Goal: Task Accomplishment & Management: Complete application form

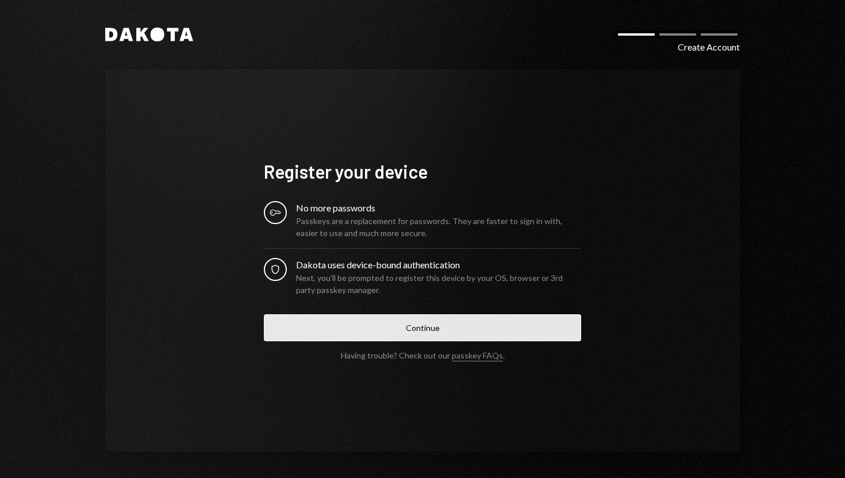
click at [404, 325] on button "Continue" at bounding box center [422, 328] width 317 height 27
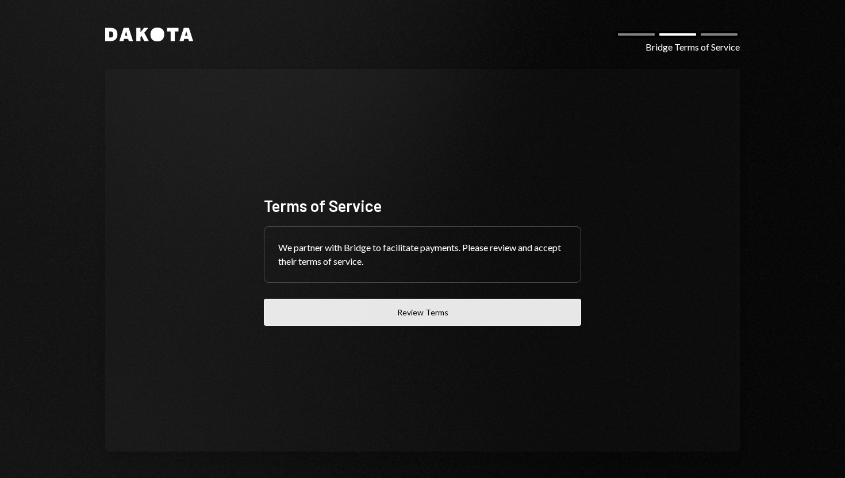
click at [393, 320] on button "Review Terms" at bounding box center [422, 312] width 317 height 27
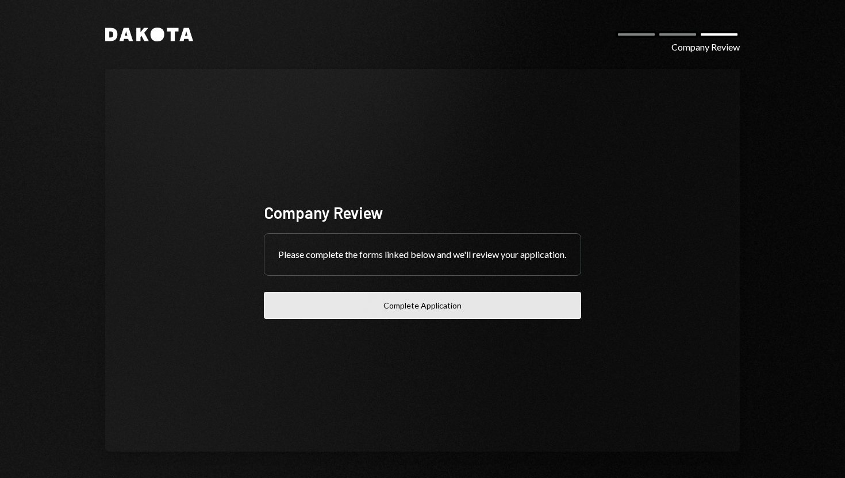
click at [396, 310] on button "Complete Application" at bounding box center [422, 305] width 317 height 27
